Goal: Find specific page/section: Find specific page/section

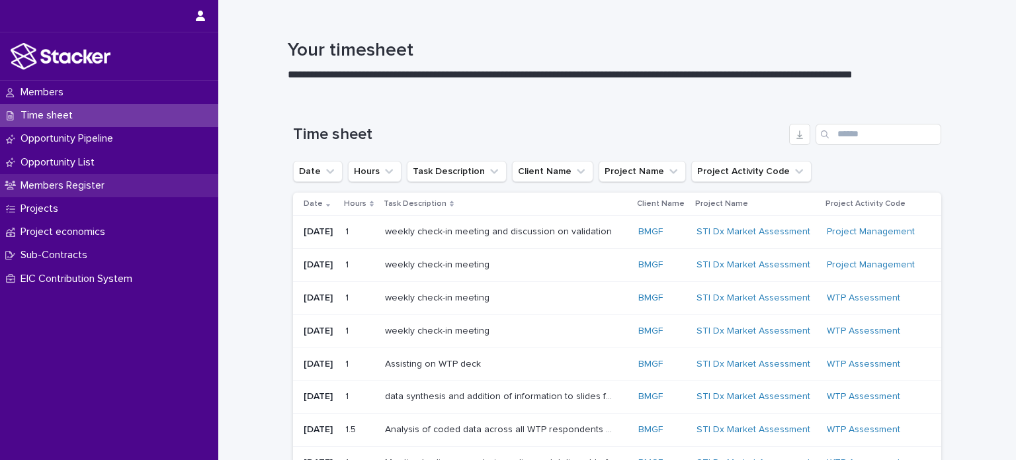
click at [114, 186] on p "Members Register" at bounding box center [65, 185] width 100 height 13
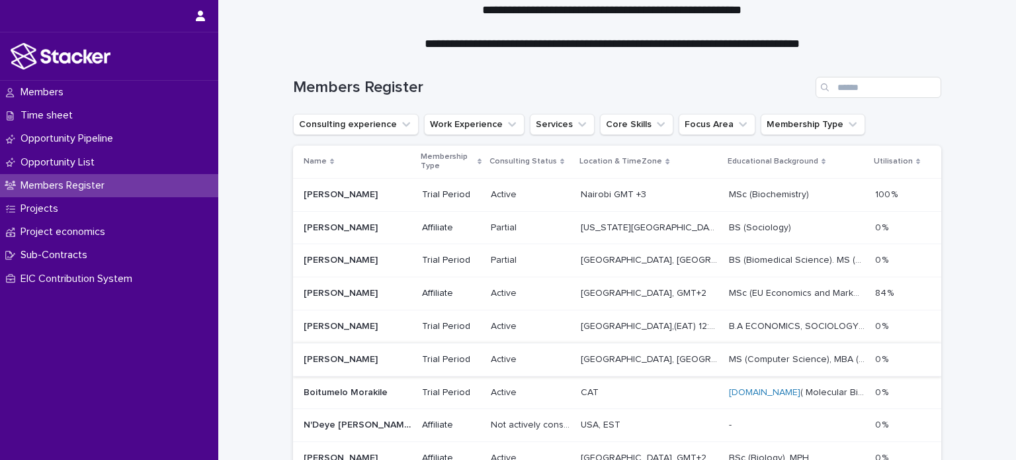
scroll to position [88, 0]
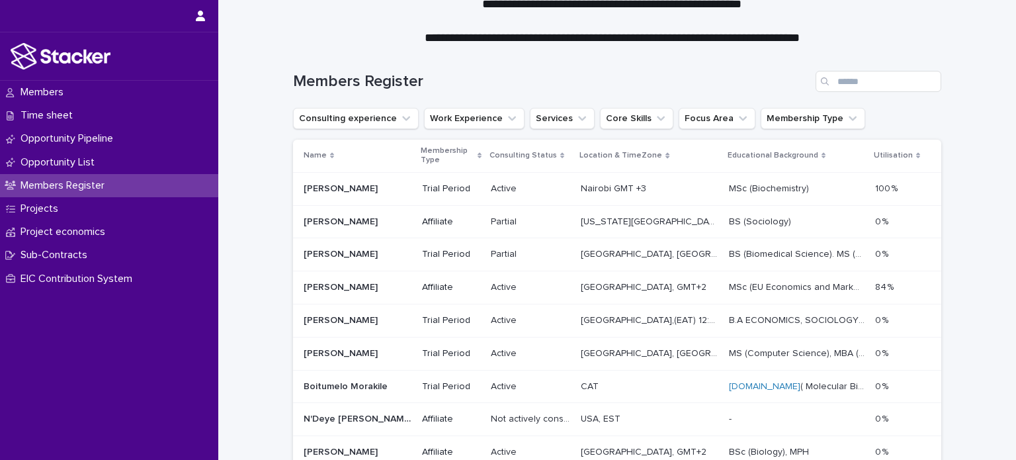
click at [427, 192] on p "Trial Period" at bounding box center [451, 188] width 58 height 11
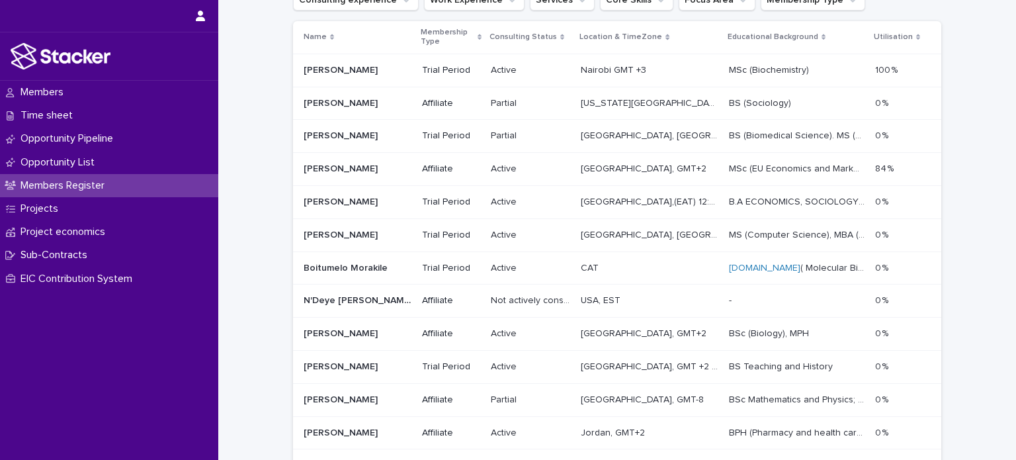
scroll to position [248, 0]
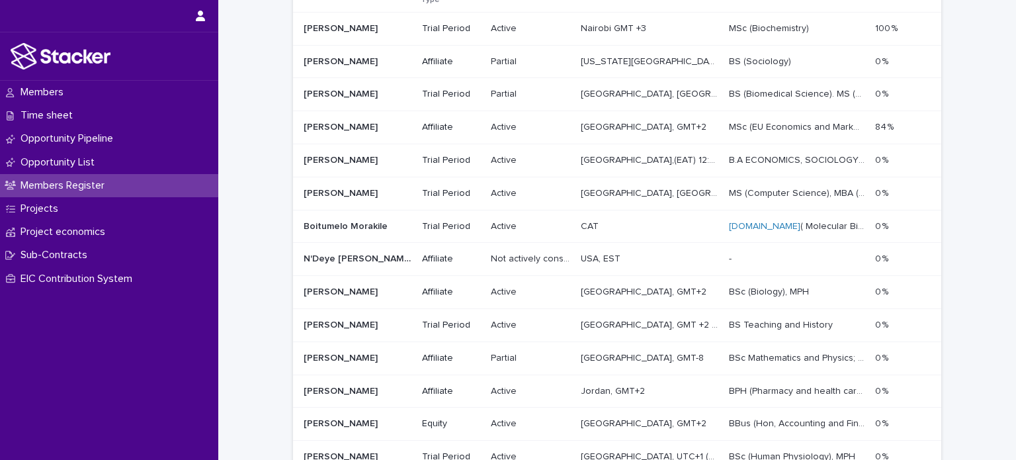
click at [360, 198] on div "Jyo Maan Jyo Maan" at bounding box center [358, 194] width 108 height 22
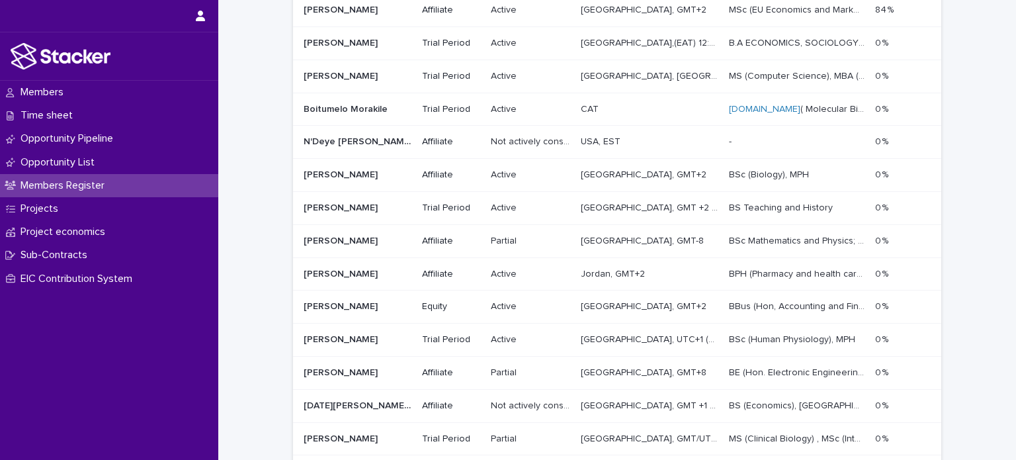
scroll to position [366, 0]
click at [436, 313] on div "Equity" at bounding box center [451, 306] width 58 height 22
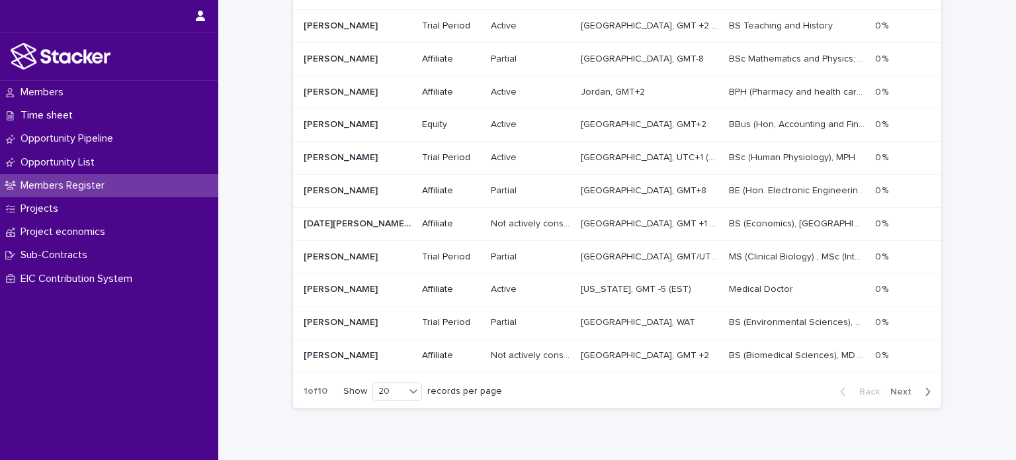
scroll to position [548, 0]
click at [909, 387] on span "Next" at bounding box center [904, 390] width 29 height 9
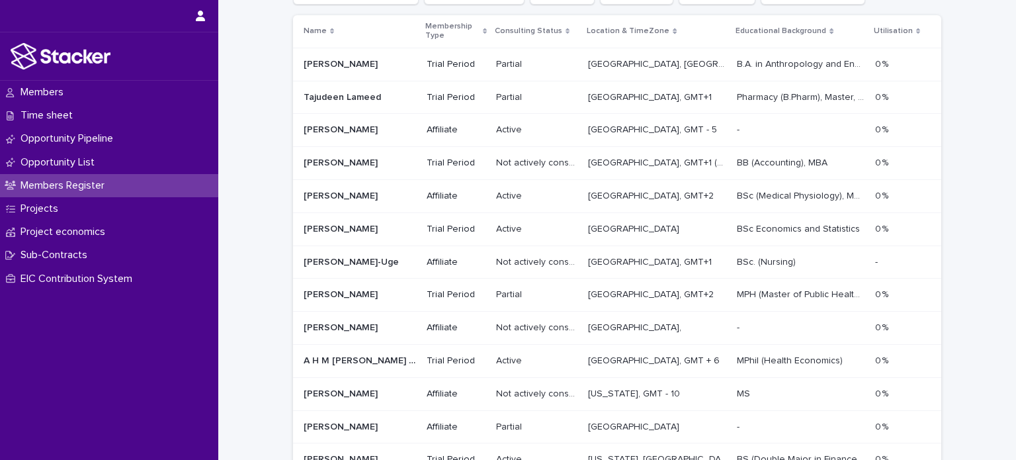
scroll to position [216, 0]
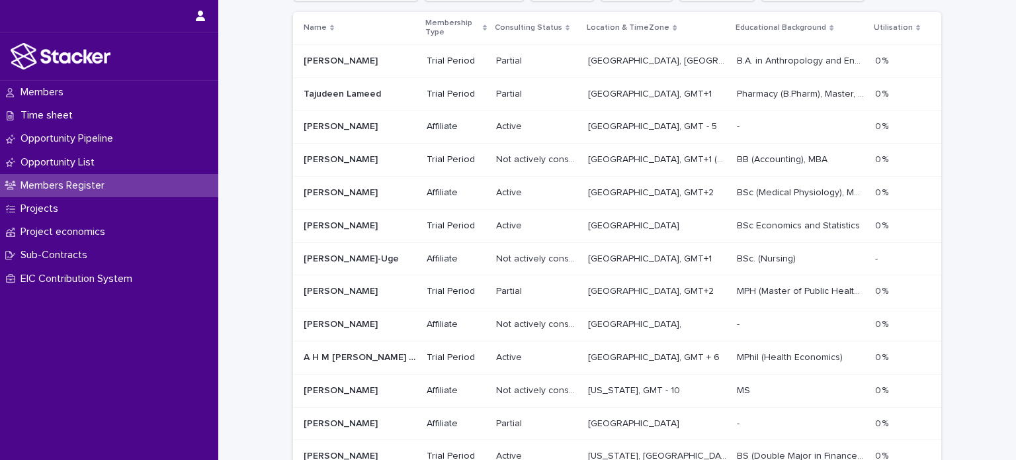
click at [626, 294] on p "[GEOGRAPHIC_DATA], GMT+2" at bounding box center [652, 290] width 128 height 14
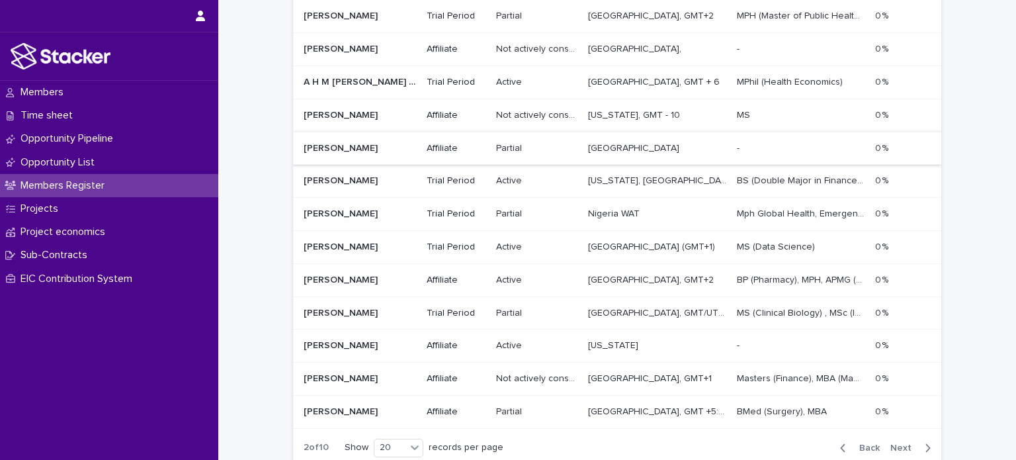
scroll to position [503, 0]
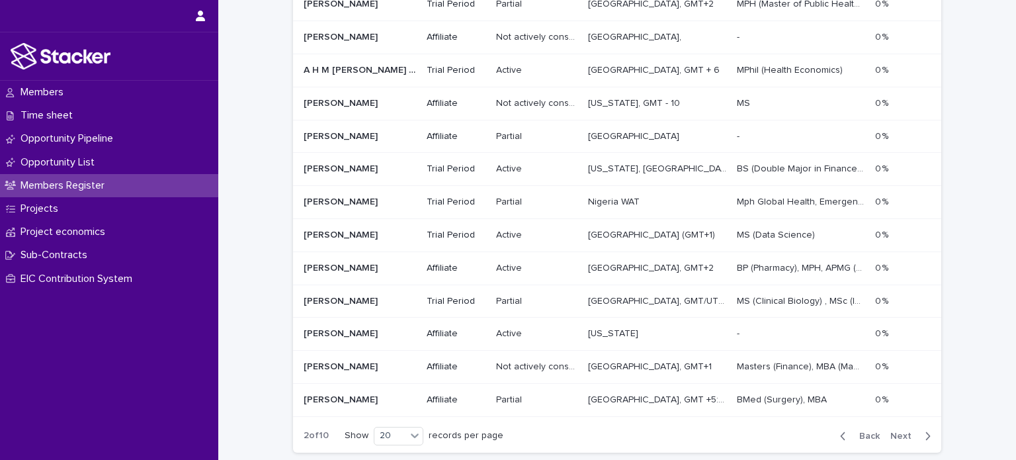
click at [913, 432] on span "Next" at bounding box center [904, 435] width 29 height 9
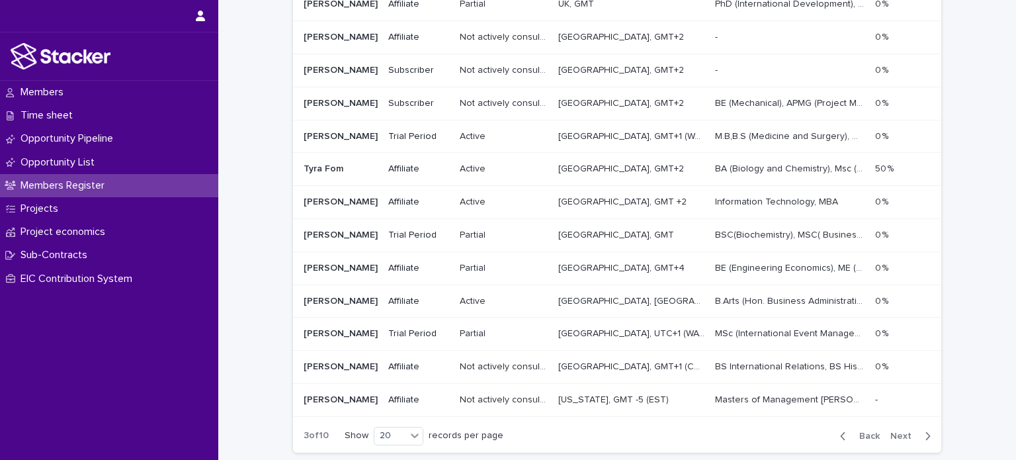
click at [899, 431] on span "Next" at bounding box center [904, 435] width 29 height 9
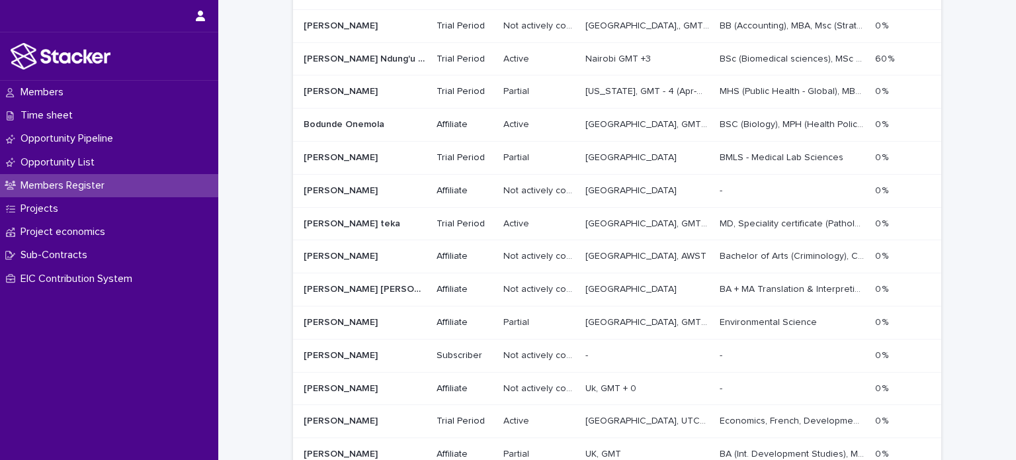
scroll to position [488, 0]
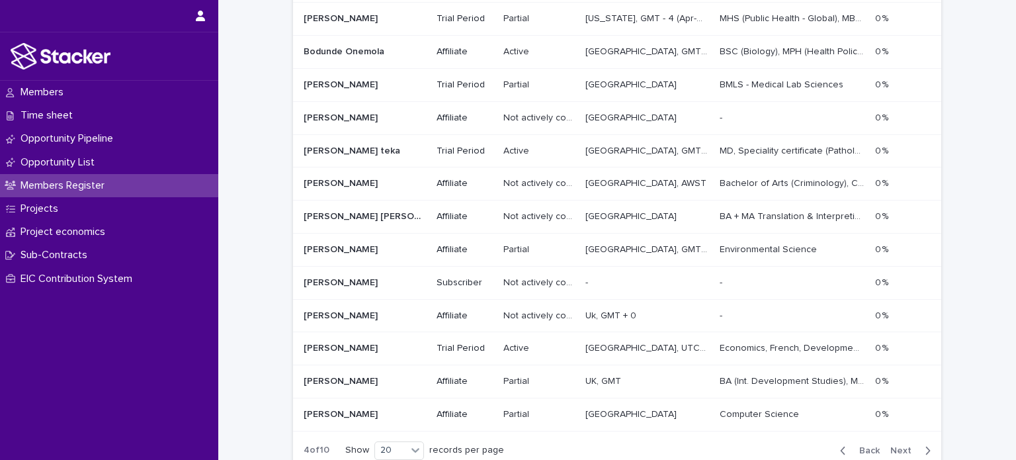
click at [899, 446] on span "Next" at bounding box center [904, 450] width 29 height 9
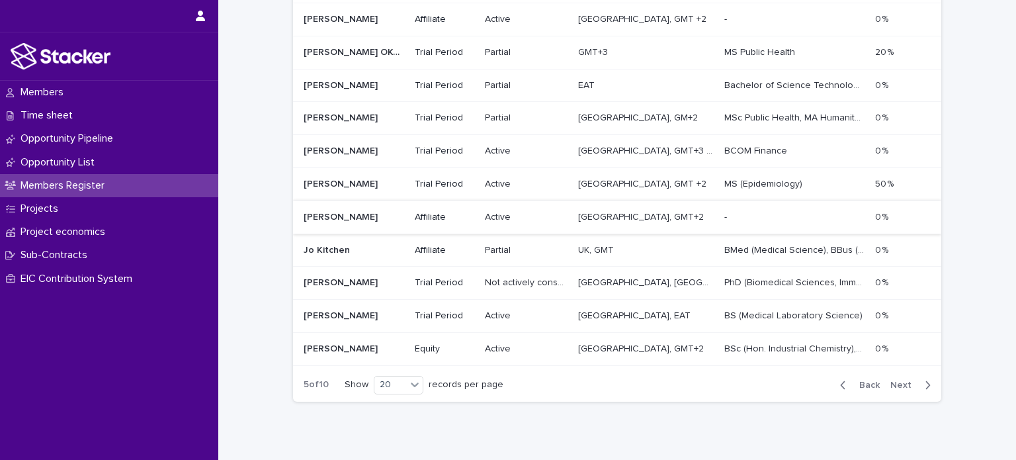
scroll to position [571, 0]
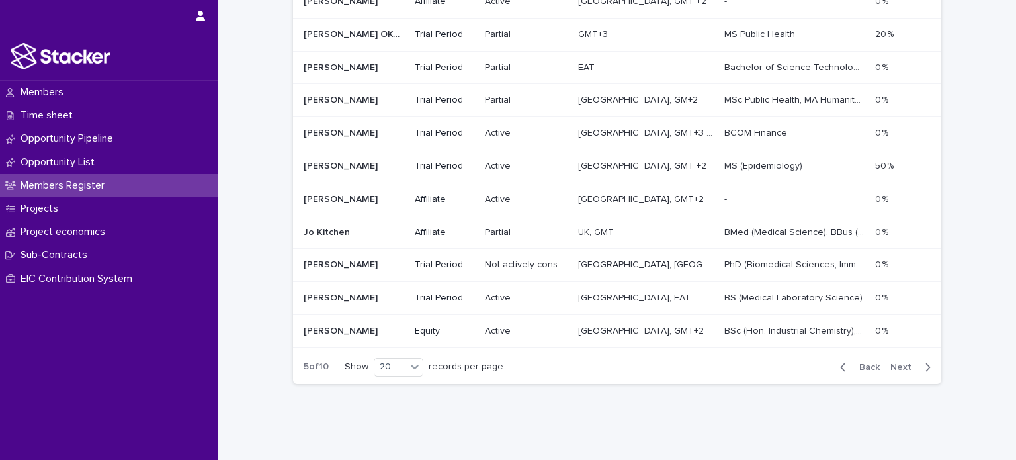
click at [900, 362] on span "Next" at bounding box center [904, 366] width 29 height 9
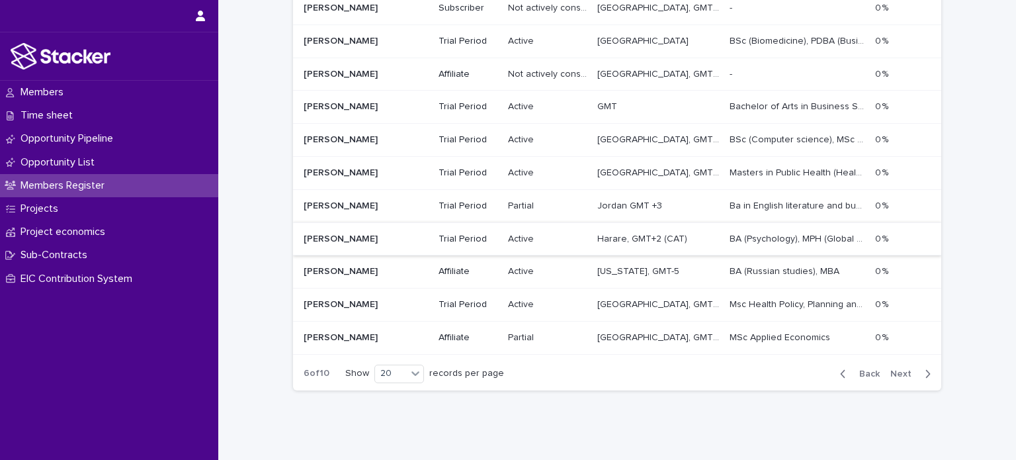
scroll to position [565, 0]
click at [904, 362] on div "Back Next" at bounding box center [885, 372] width 112 height 33
click at [902, 368] on span "Next" at bounding box center [904, 372] width 29 height 9
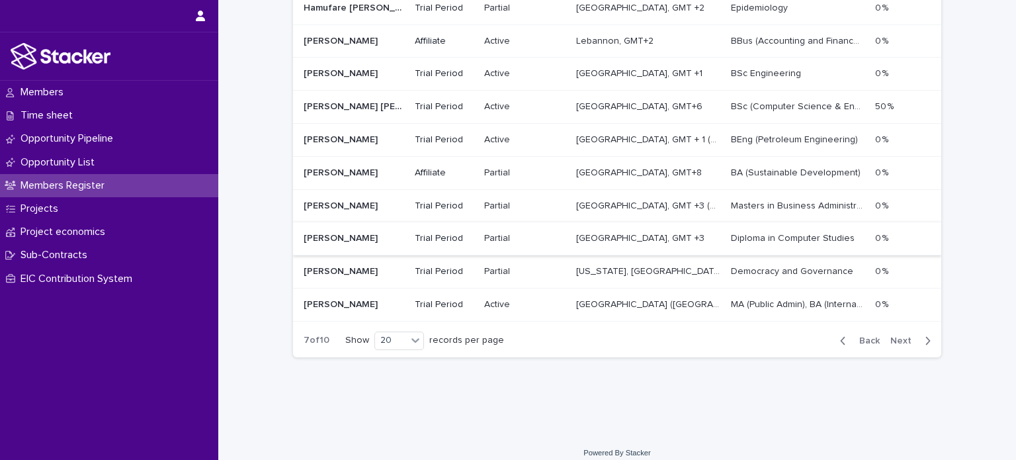
scroll to position [598, 0]
click at [897, 337] on span "Next" at bounding box center [904, 340] width 29 height 9
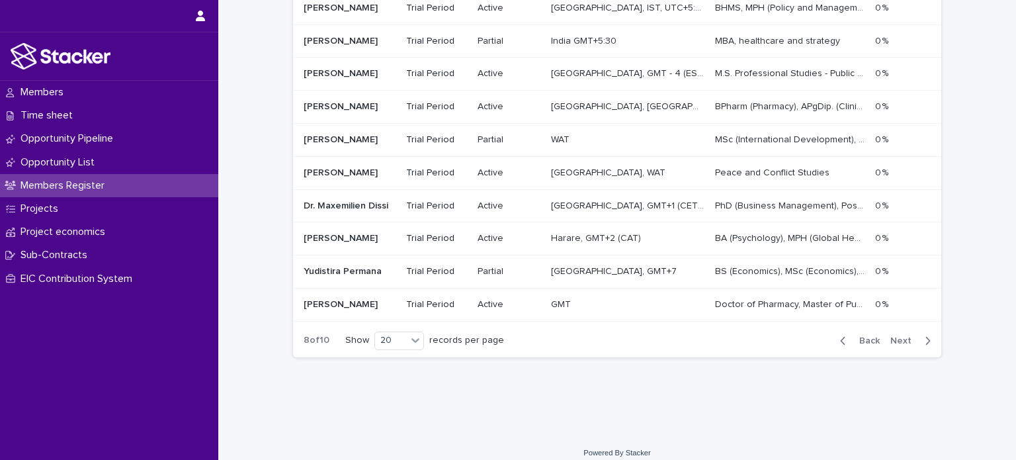
click at [897, 337] on span "Next" at bounding box center [904, 340] width 29 height 9
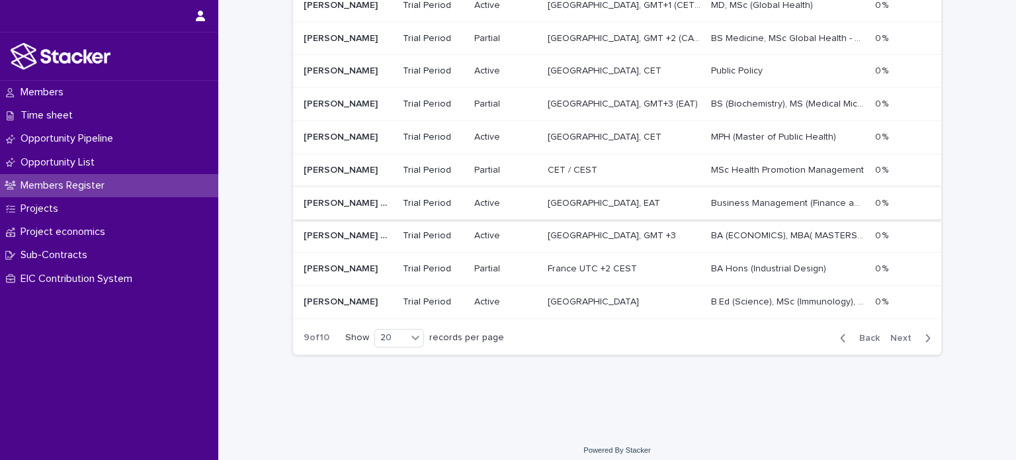
scroll to position [606, 0]
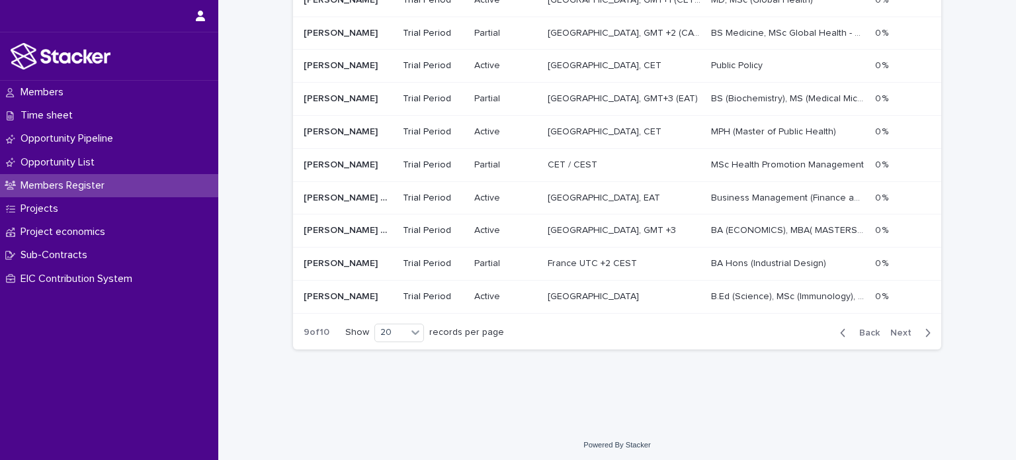
click at [904, 328] on span "Next" at bounding box center [904, 332] width 29 height 9
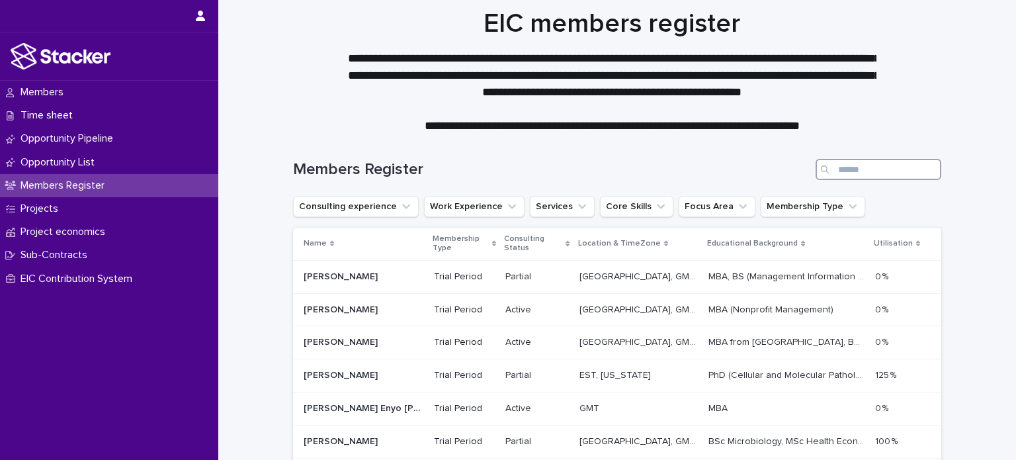
click at [845, 166] on input "Search" at bounding box center [878, 169] width 126 height 21
type input "******"
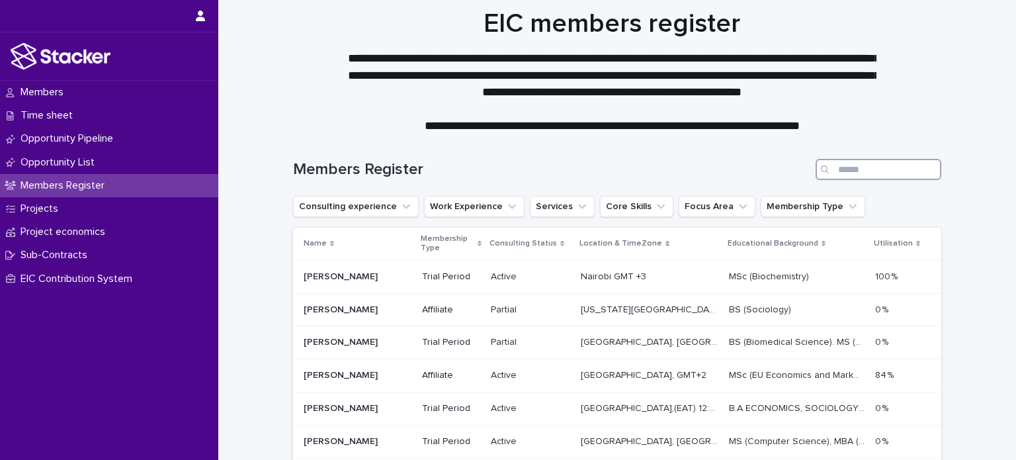
click at [854, 172] on input "Search" at bounding box center [878, 169] width 126 height 21
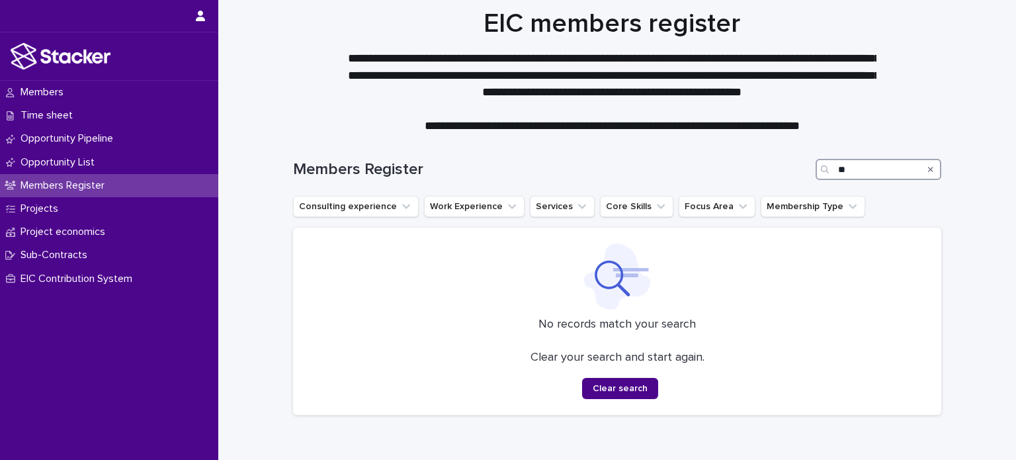
type input "*"
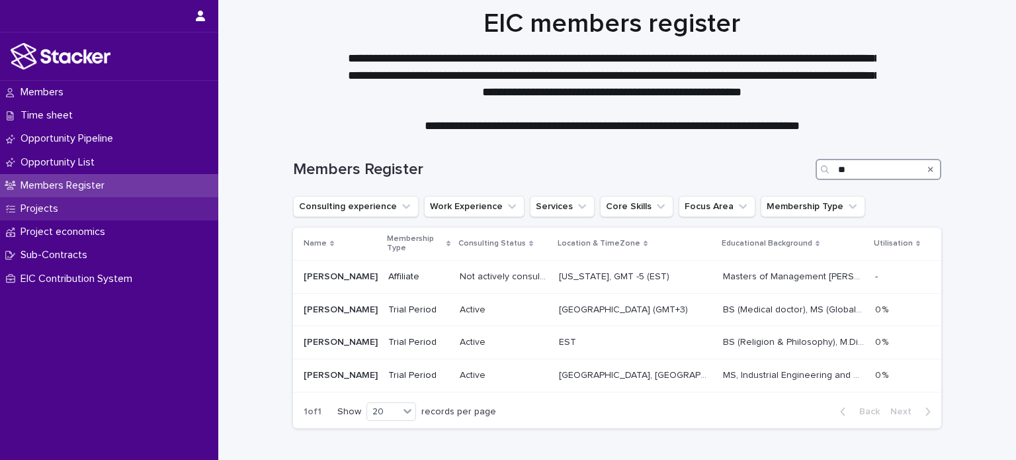
type input "*"
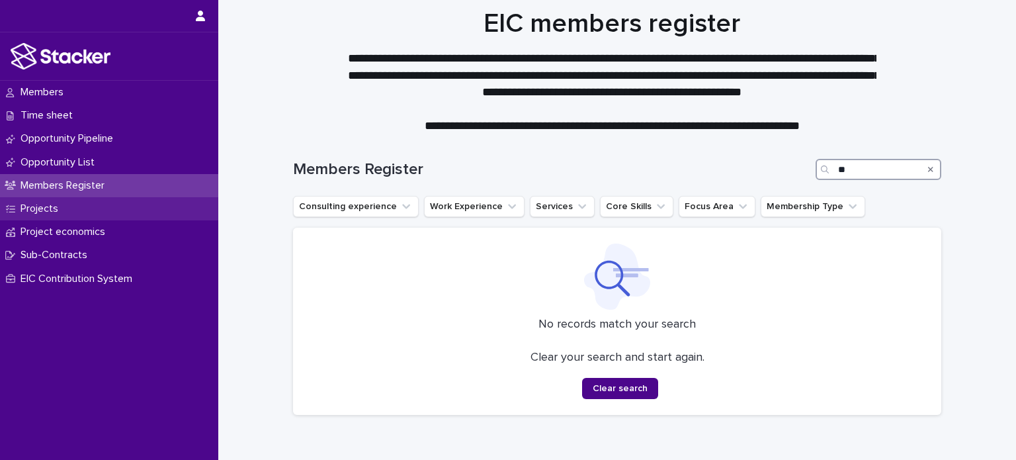
type input "*"
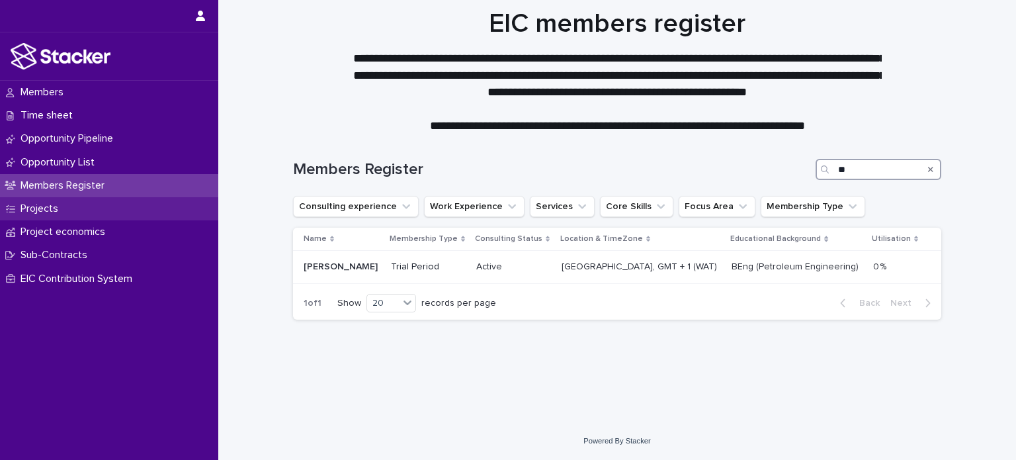
type input "*"
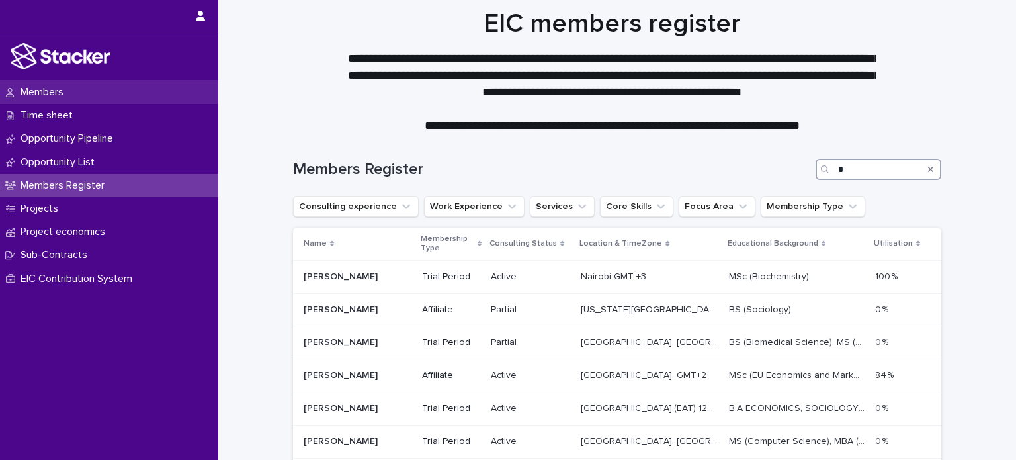
type input "*"
click at [97, 92] on div "Members" at bounding box center [109, 92] width 218 height 23
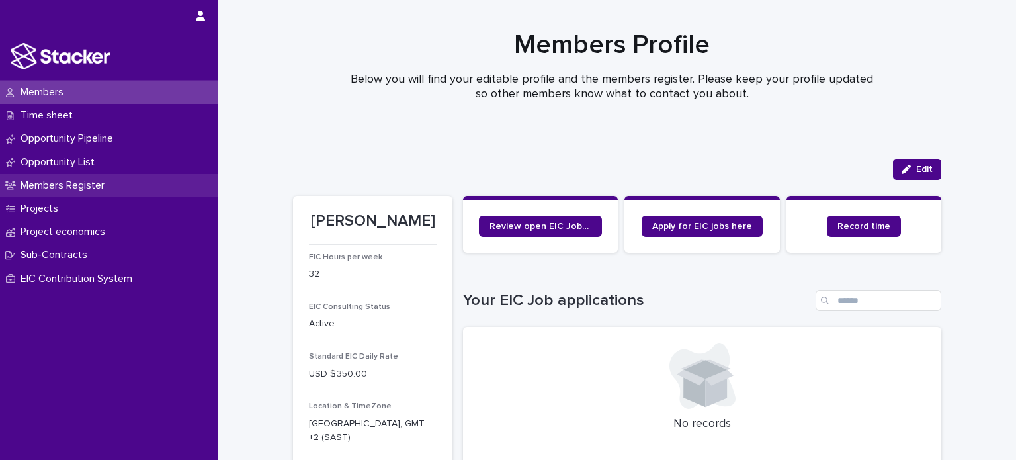
click at [119, 187] on div "Members Register" at bounding box center [109, 185] width 218 height 23
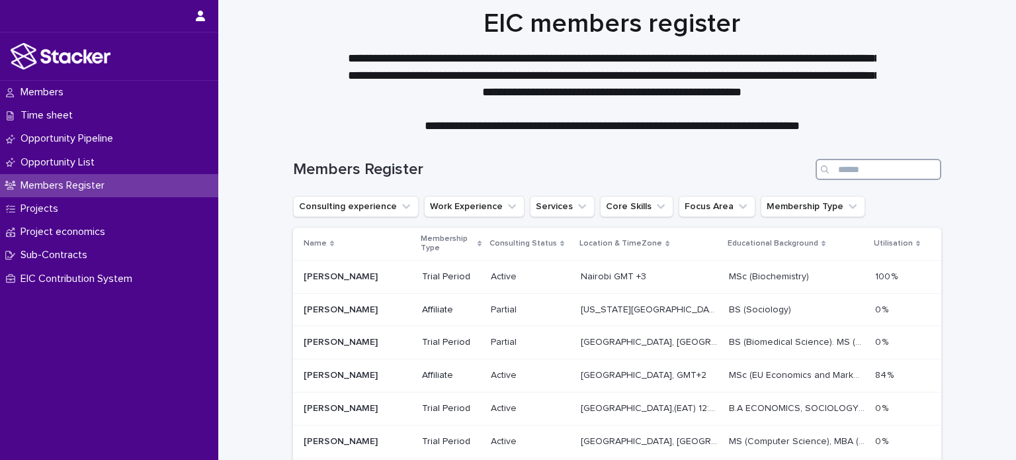
click at [870, 164] on input "Search" at bounding box center [878, 169] width 126 height 21
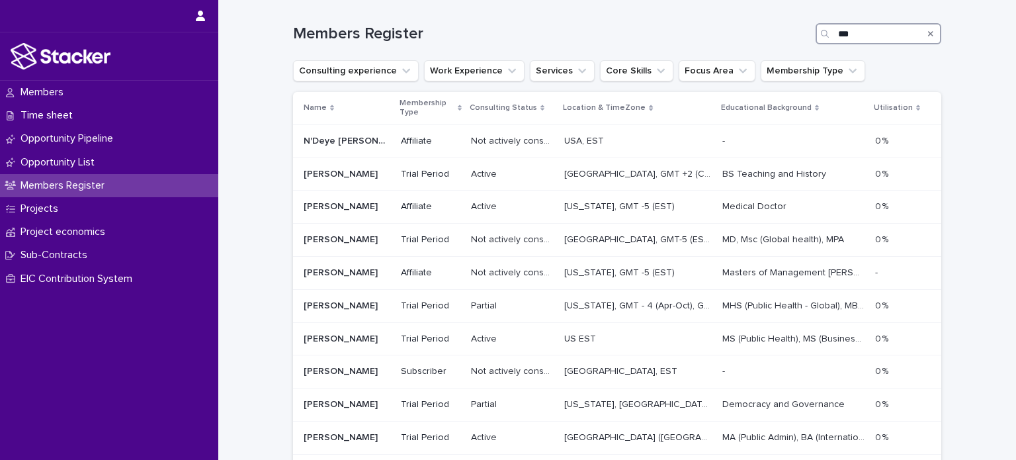
scroll to position [116, 0]
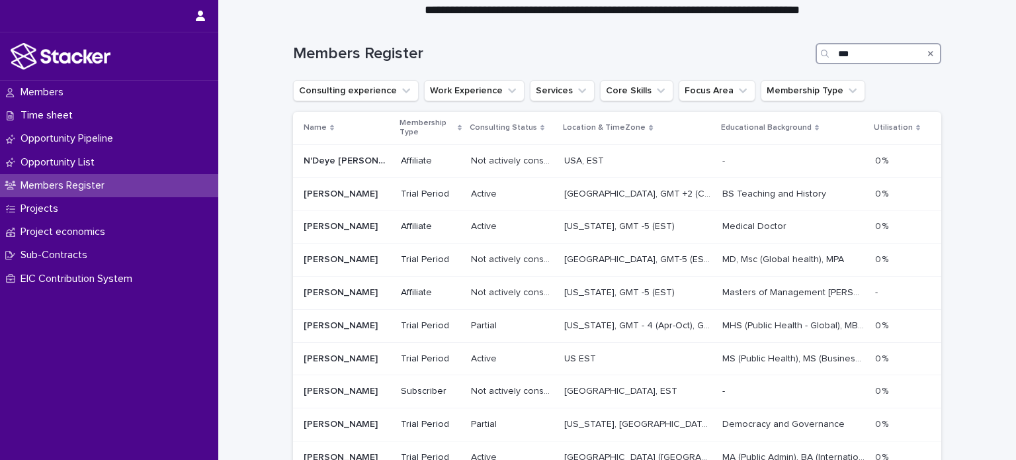
type input "***"
click at [928, 54] on icon "Search" at bounding box center [930, 54] width 5 height 8
